Goal: Check status: Check status

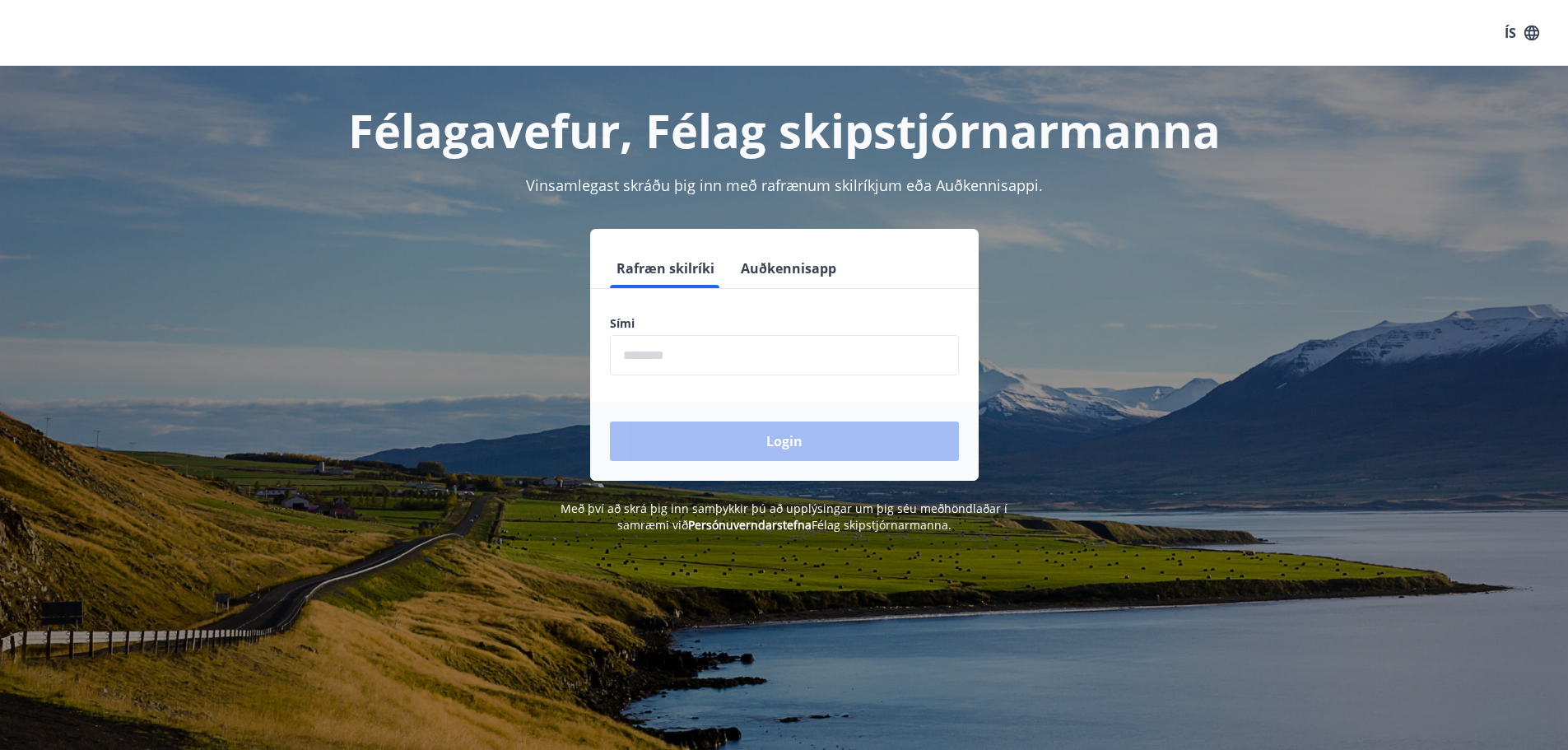
click at [675, 366] on input "phone" at bounding box center [784, 356] width 349 height 41
type input "********"
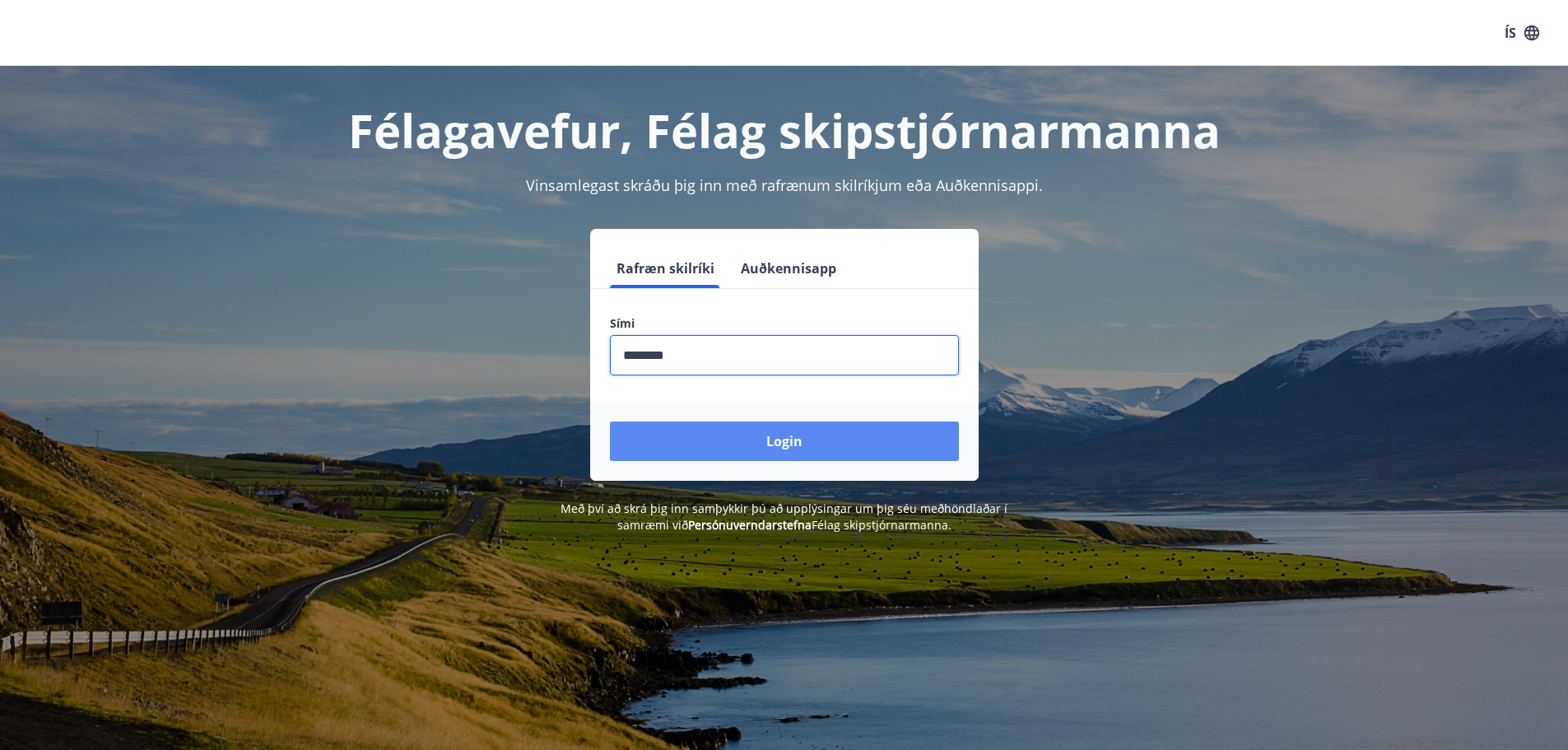
click at [740, 429] on button "Login" at bounding box center [784, 441] width 349 height 40
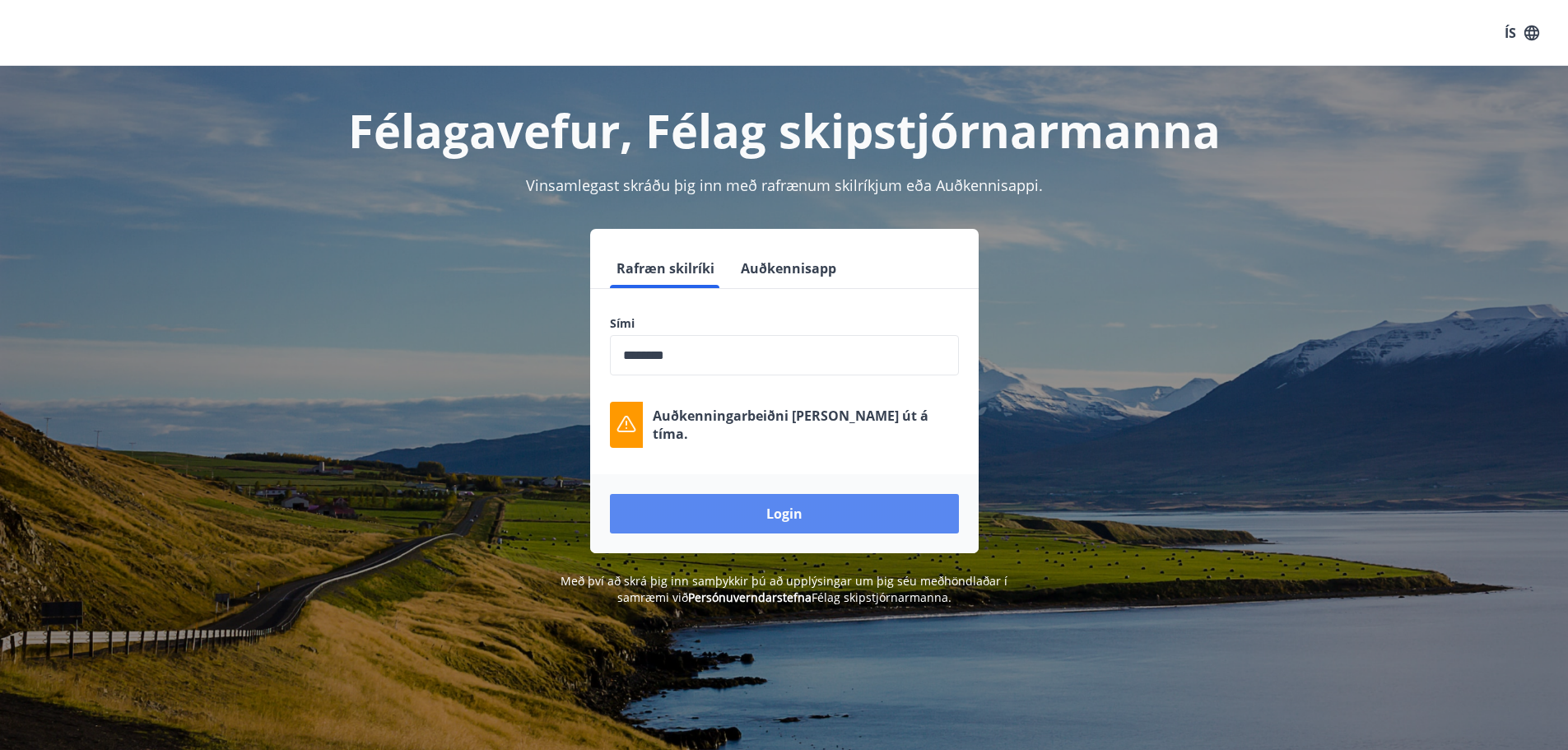
click at [796, 520] on button "Login" at bounding box center [784, 514] width 349 height 40
click at [741, 511] on button "Login" at bounding box center [784, 514] width 349 height 40
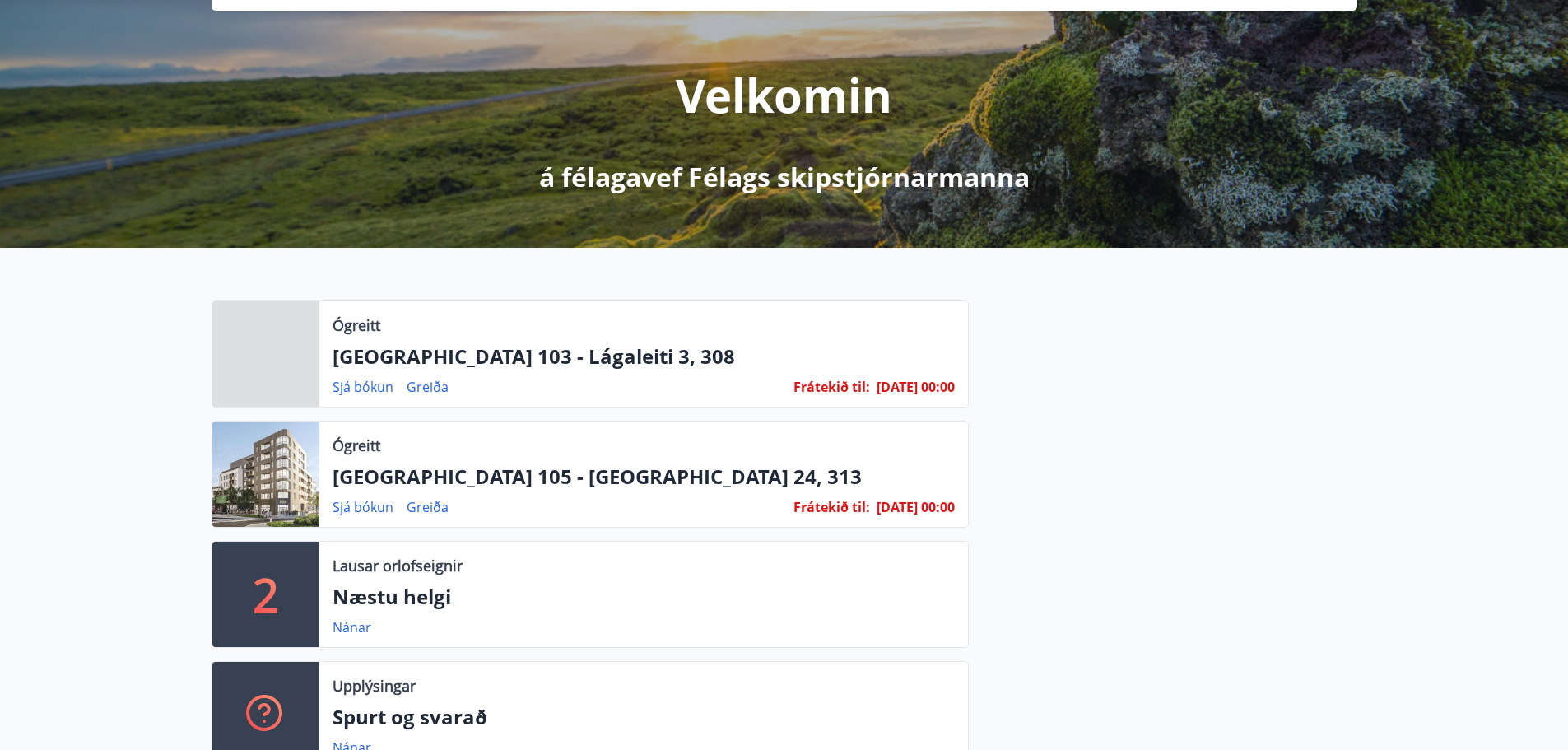
scroll to position [165, 0]
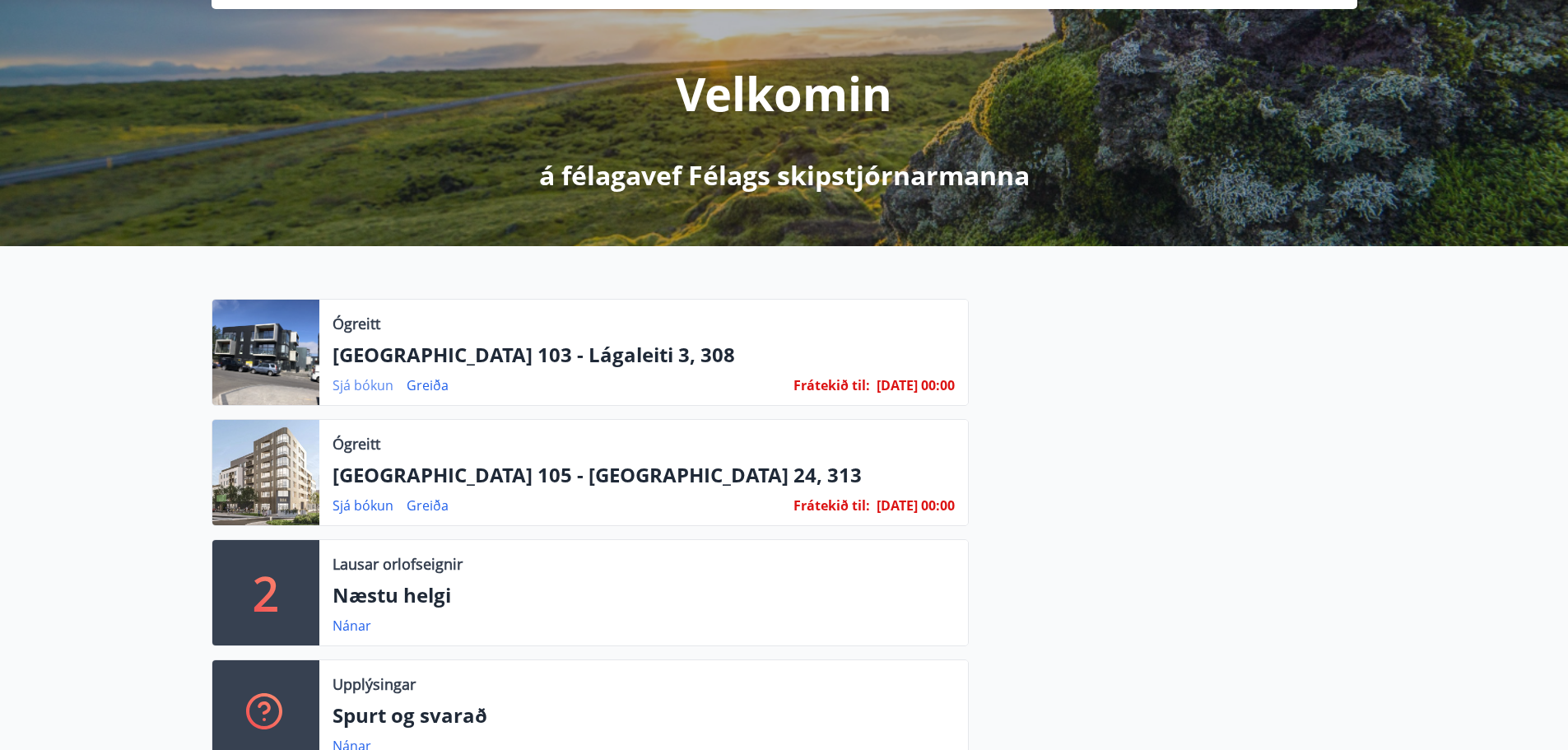
click at [356, 385] on link "Sjá bókun" at bounding box center [363, 386] width 61 height 19
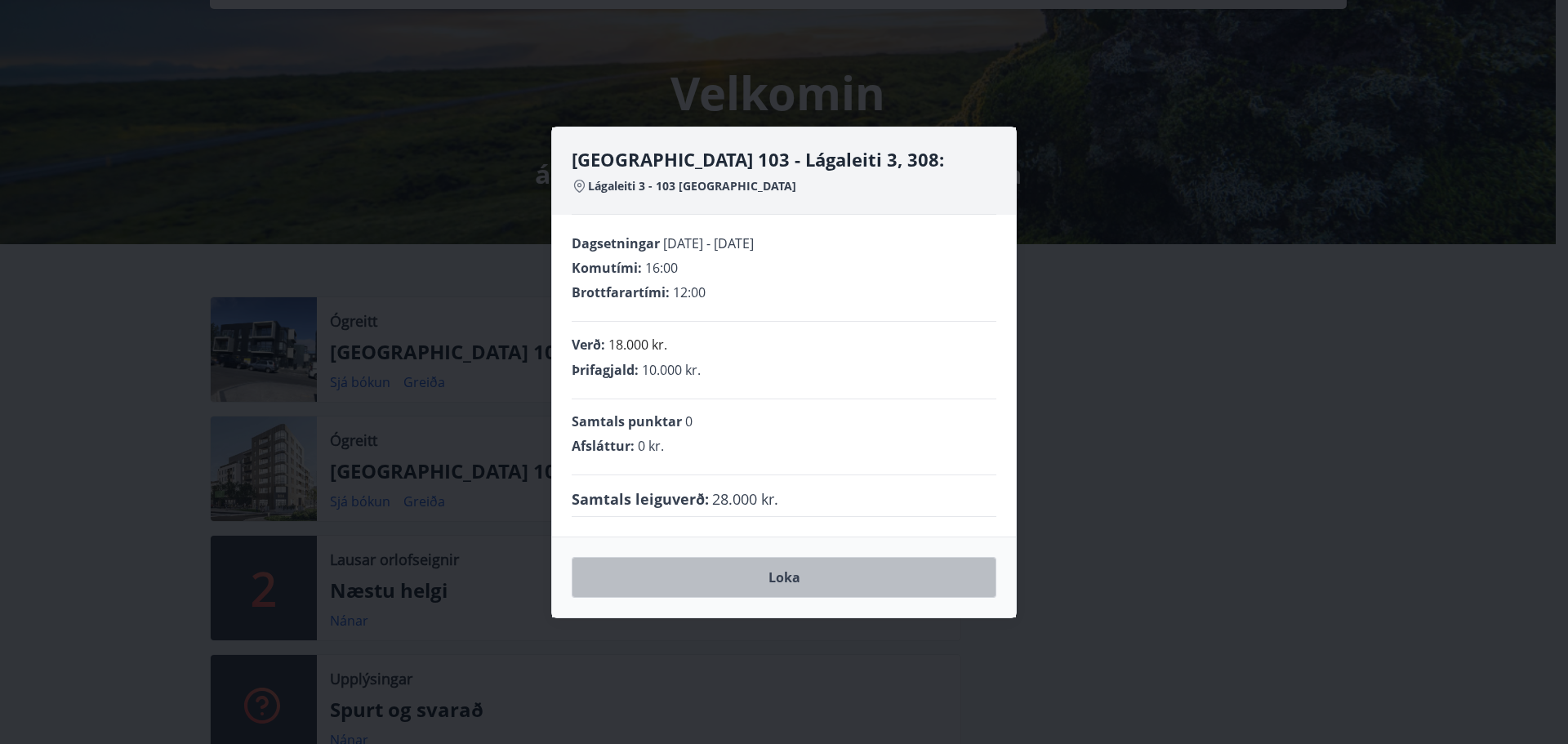
click at [785, 578] on button "Loka" at bounding box center [784, 578] width 425 height 40
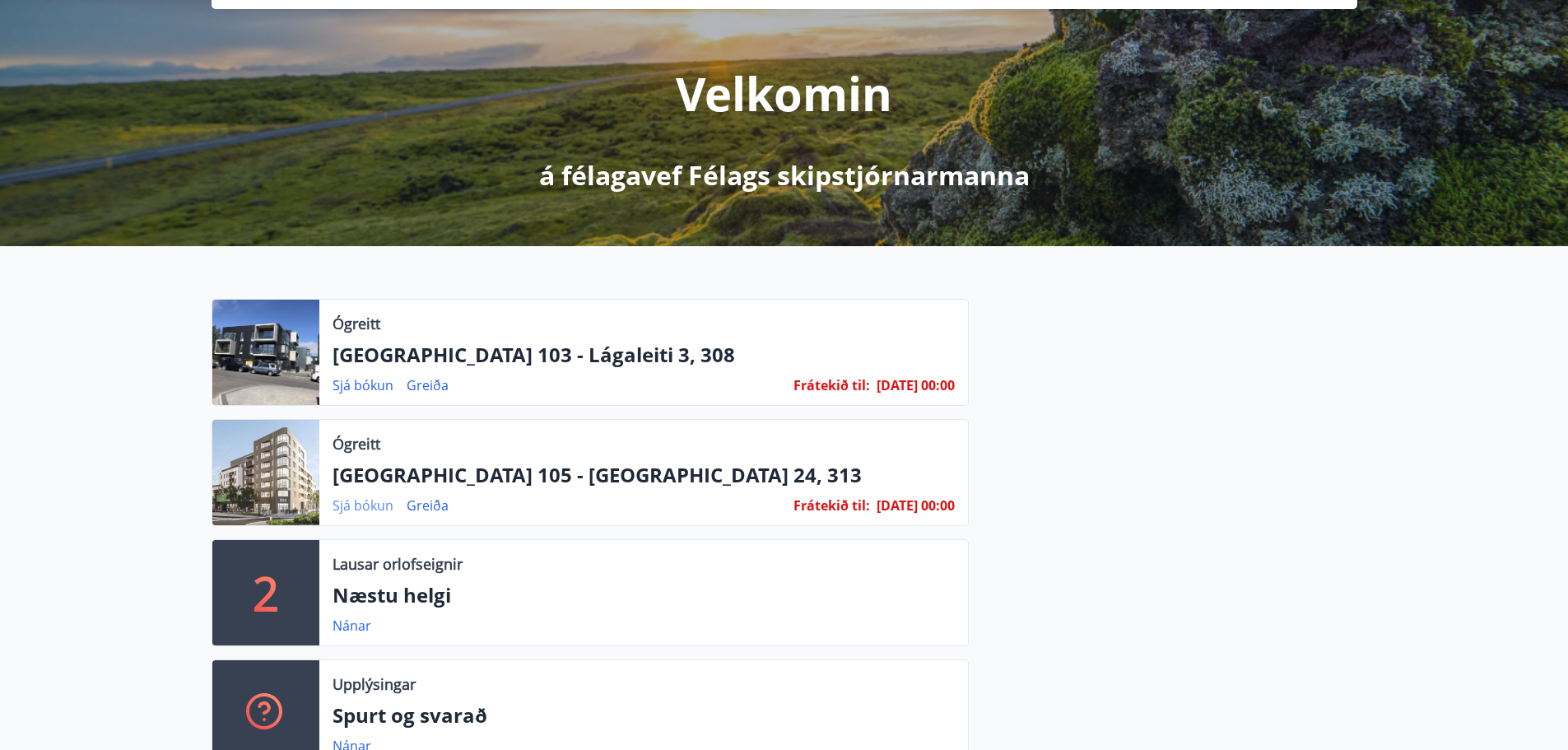
click at [345, 505] on link "Sjá bókun" at bounding box center [363, 506] width 61 height 19
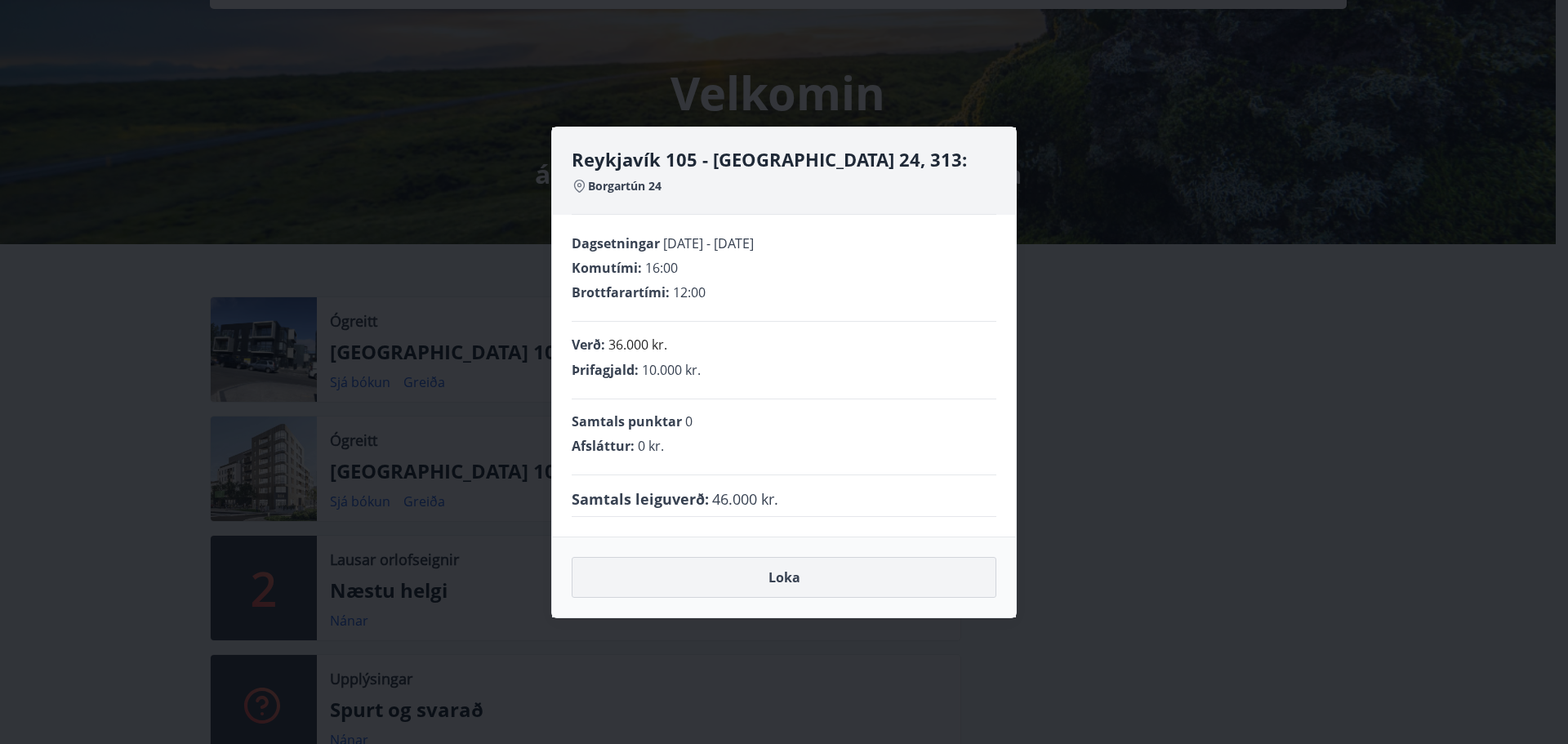
click at [787, 570] on button "Loka" at bounding box center [784, 578] width 425 height 40
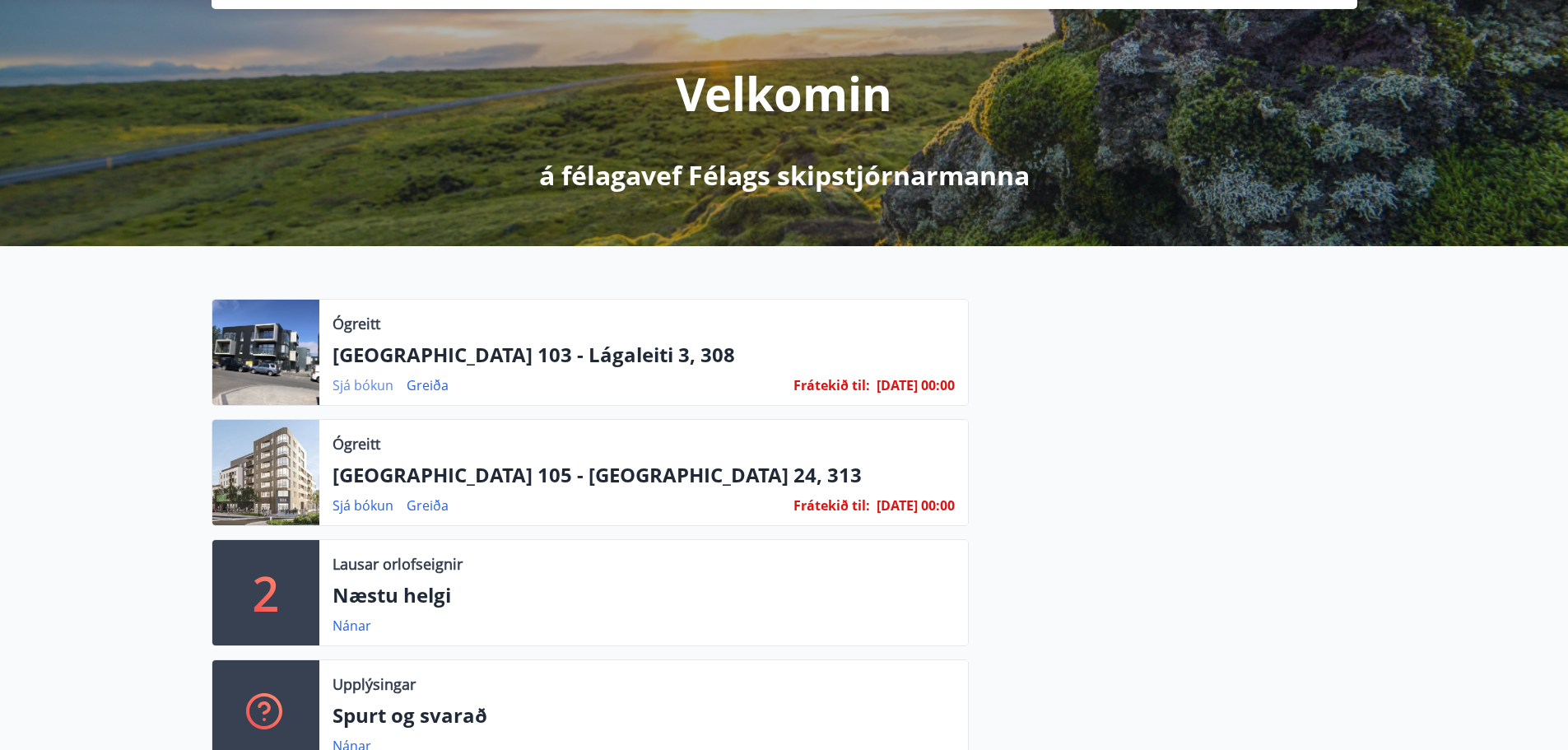
click at [373, 385] on link "Sjá bókun" at bounding box center [363, 386] width 61 height 19
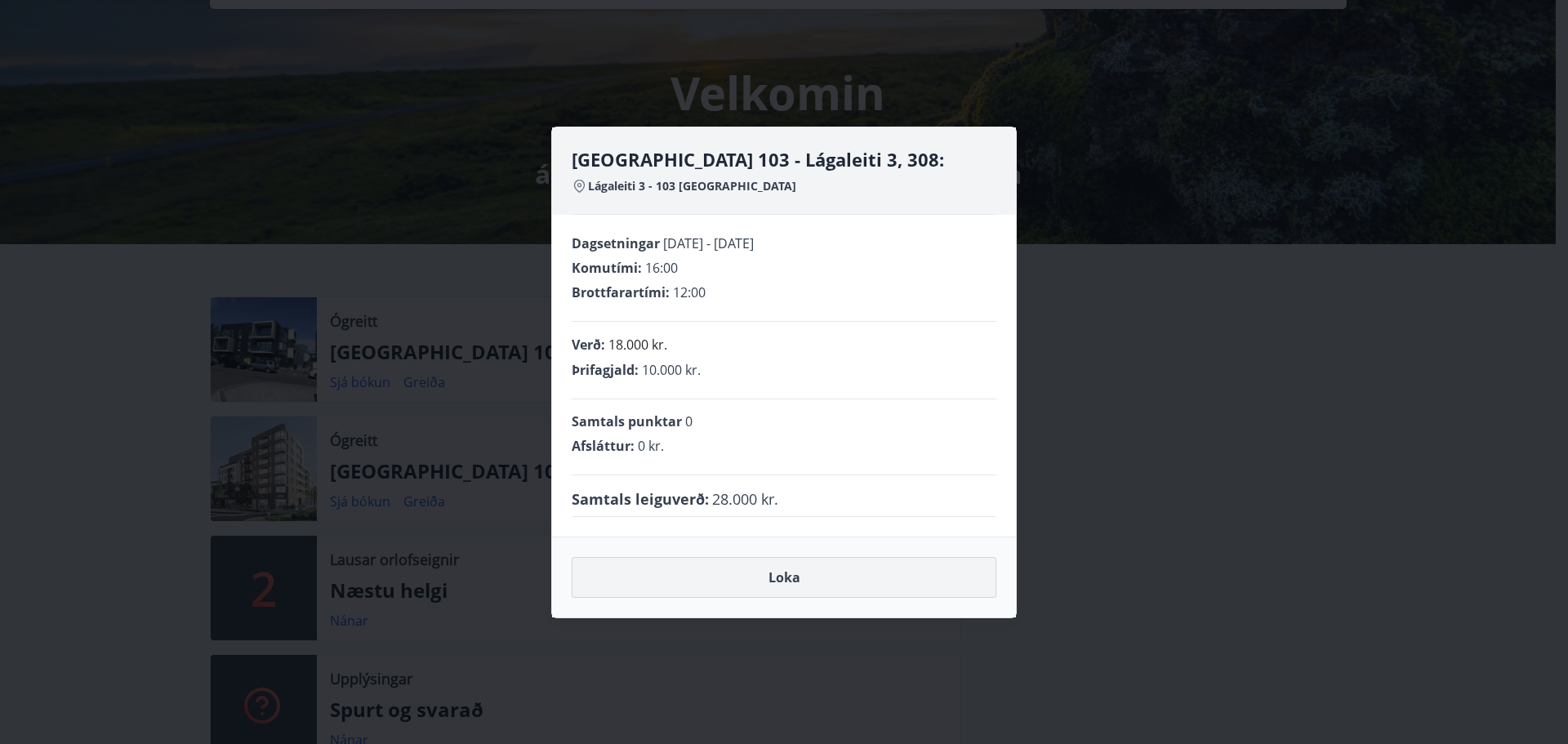
click at [779, 589] on button "Loka" at bounding box center [784, 578] width 425 height 40
